Goal: Task Accomplishment & Management: Use online tool/utility

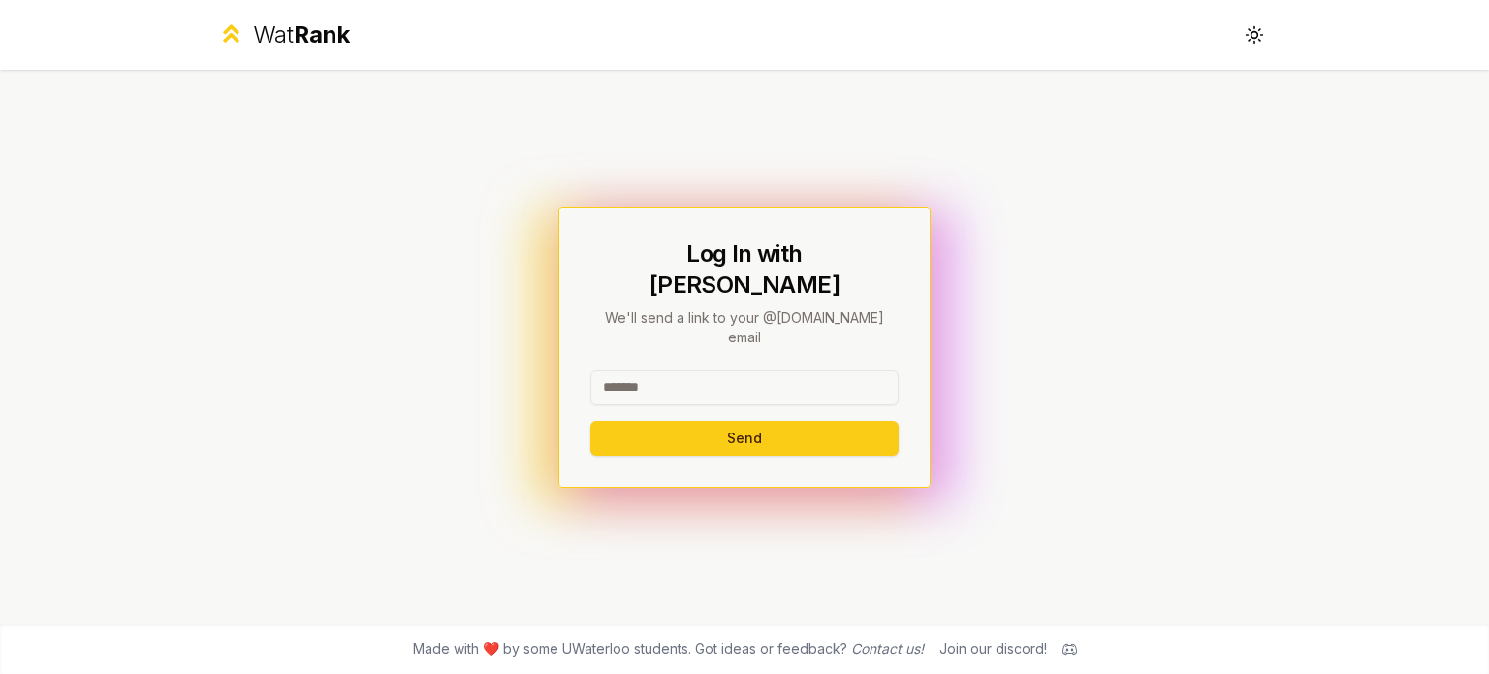
click at [704, 374] on input at bounding box center [744, 387] width 308 height 35
type input "********"
click at [590, 421] on button "Send" at bounding box center [744, 438] width 308 height 35
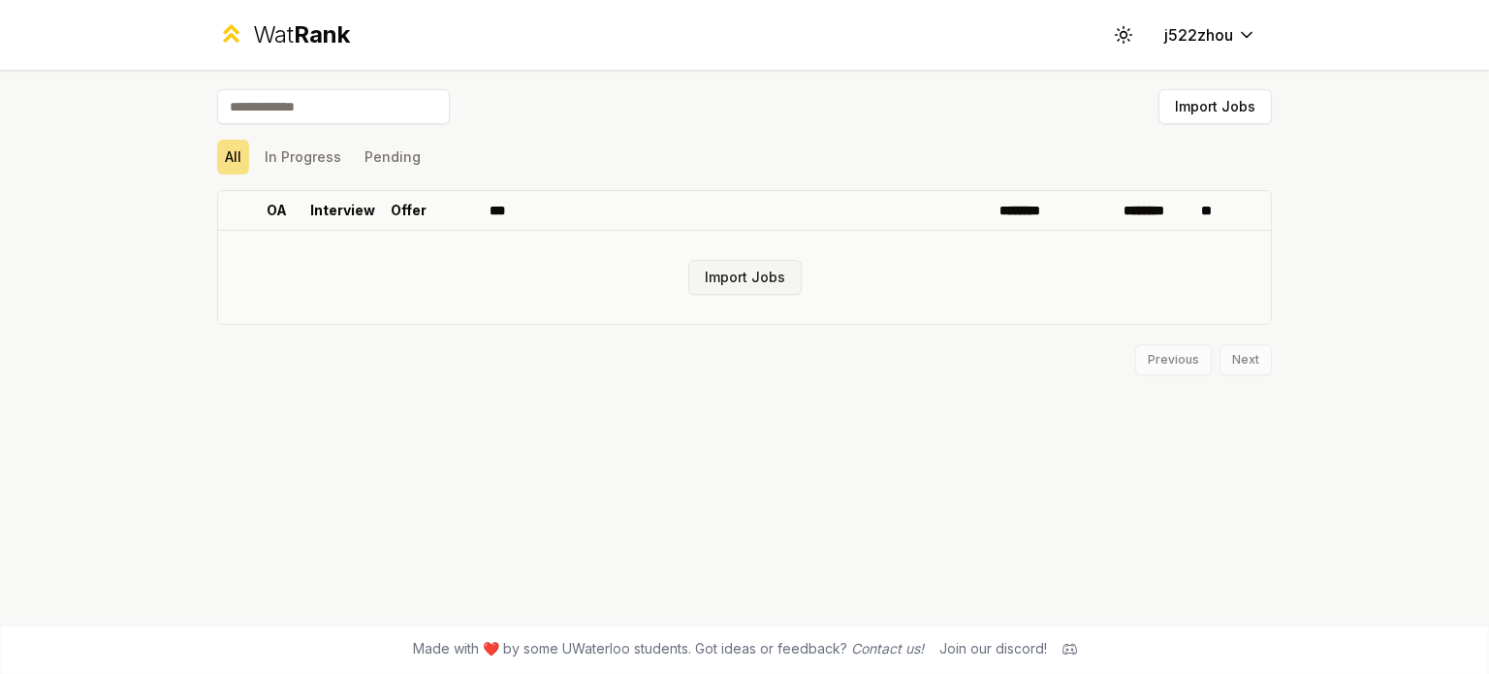
click at [733, 282] on button "Import Jobs" at bounding box center [744, 277] width 113 height 35
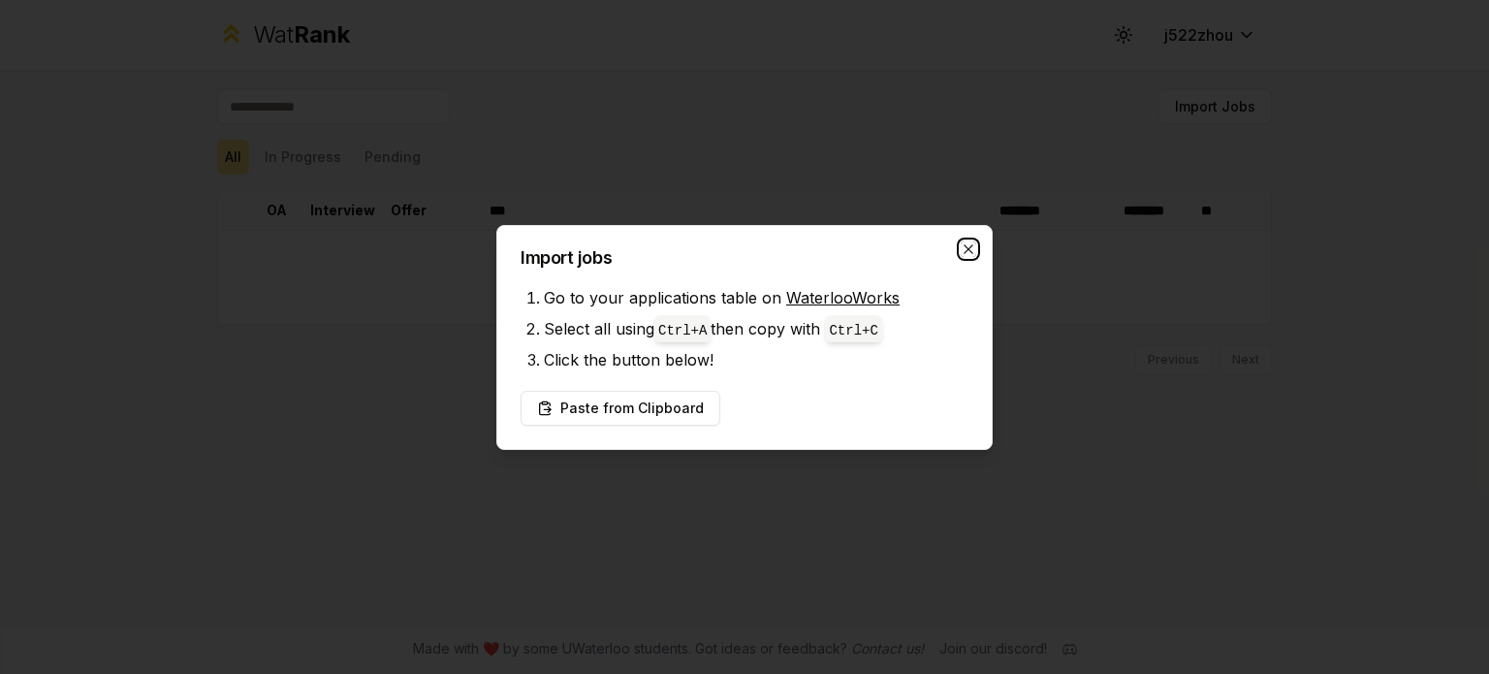
click at [967, 251] on icon "button" at bounding box center [969, 249] width 16 height 16
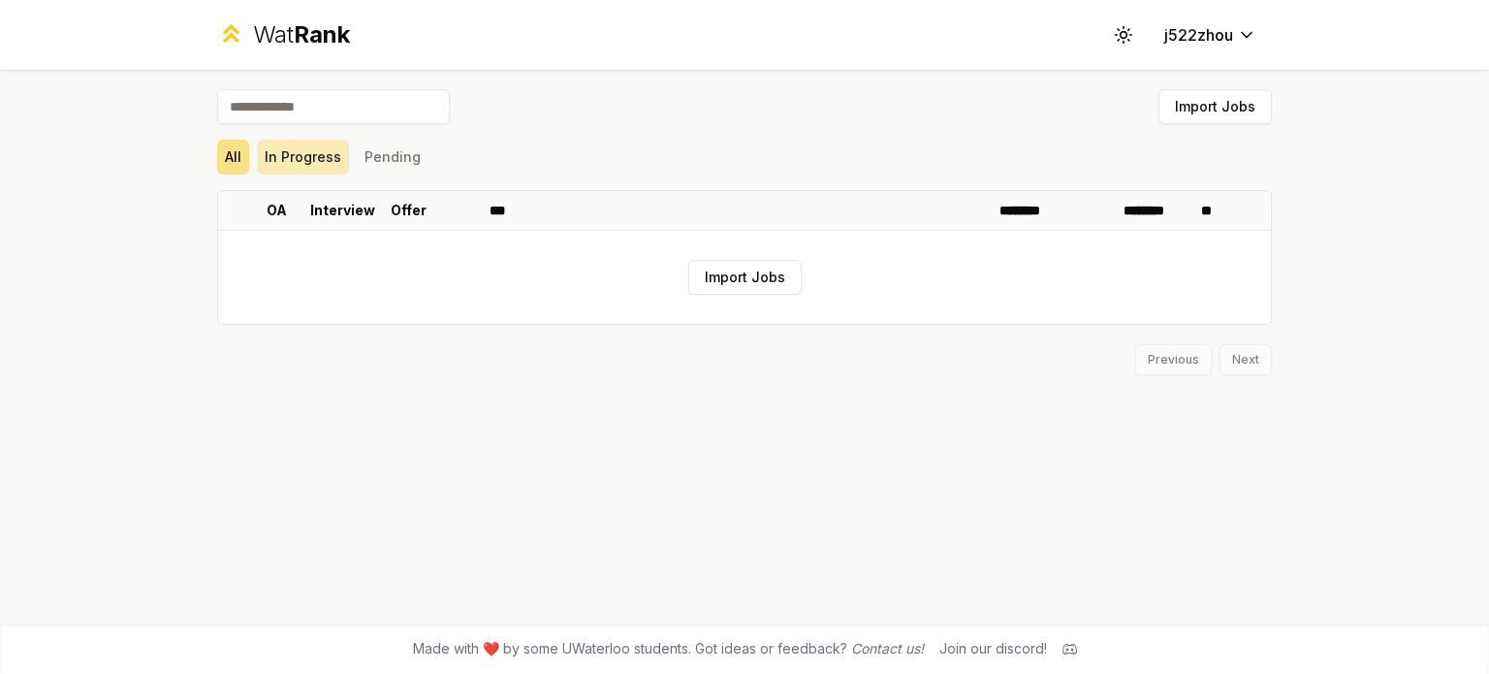
click at [318, 159] on button "In Progress" at bounding box center [303, 157] width 92 height 35
click at [390, 162] on button "Pending" at bounding box center [393, 157] width 72 height 35
click at [237, 170] on button "All" at bounding box center [233, 157] width 32 height 35
